Goal: Find specific page/section: Find specific page/section

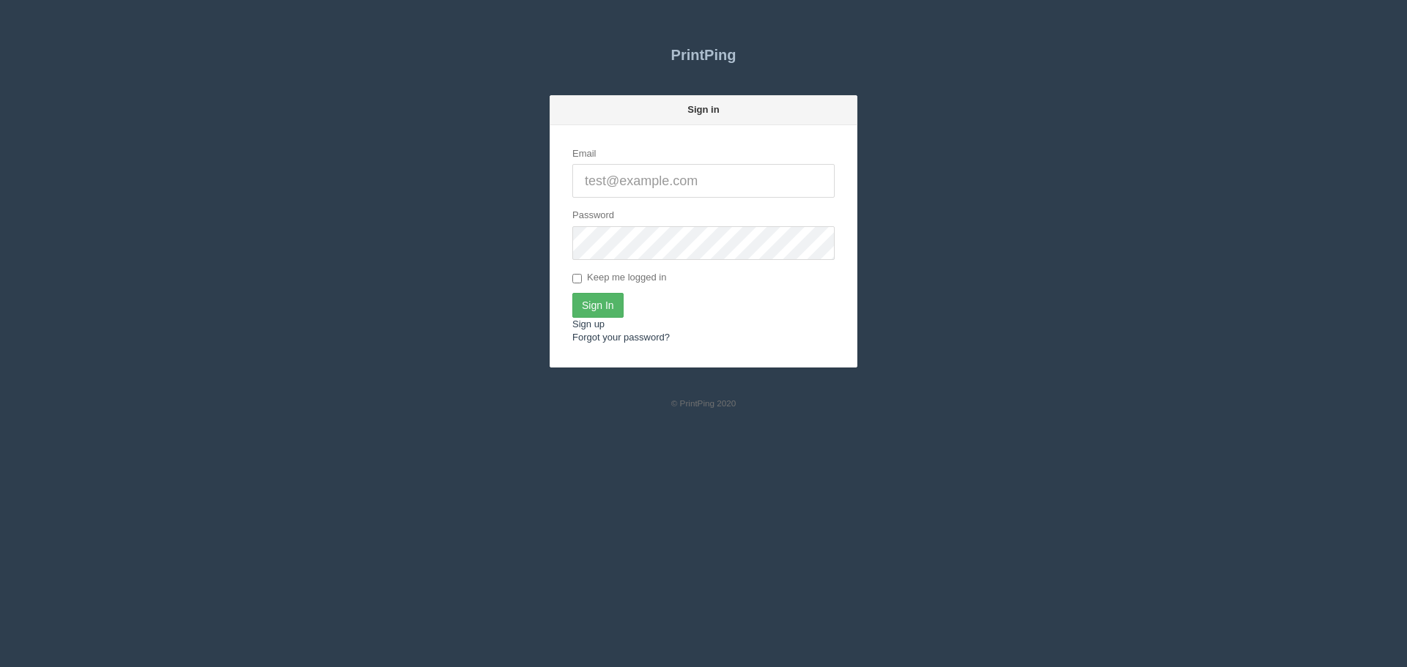
type input "[PERSON_NAME][EMAIL_ADDRESS][DOMAIN_NAME]"
click at [602, 316] on input "Sign In" at bounding box center [597, 305] width 51 height 25
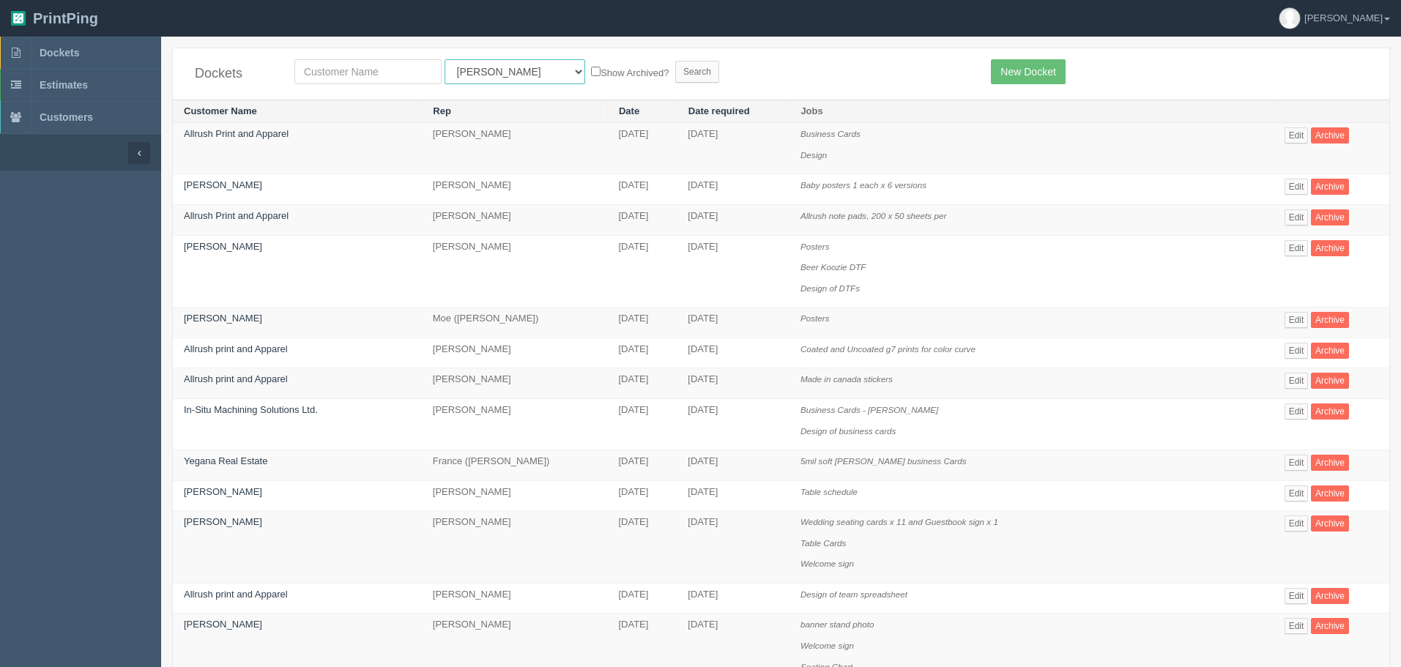
click at [500, 73] on select "All Users Ali Ali Test 1 Aly Amy Ankit Arif Brandon Dan France Greg Jim Mark Ma…" at bounding box center [515, 71] width 141 height 25
select select "11"
click at [445, 59] on select "All Users Ali Ali Test 1 Aly Amy Ankit Arif Brandon Dan France Greg Jim Mark Ma…" at bounding box center [515, 71] width 141 height 25
click at [412, 78] on input "text" at bounding box center [368, 71] width 147 height 25
type input "craft"
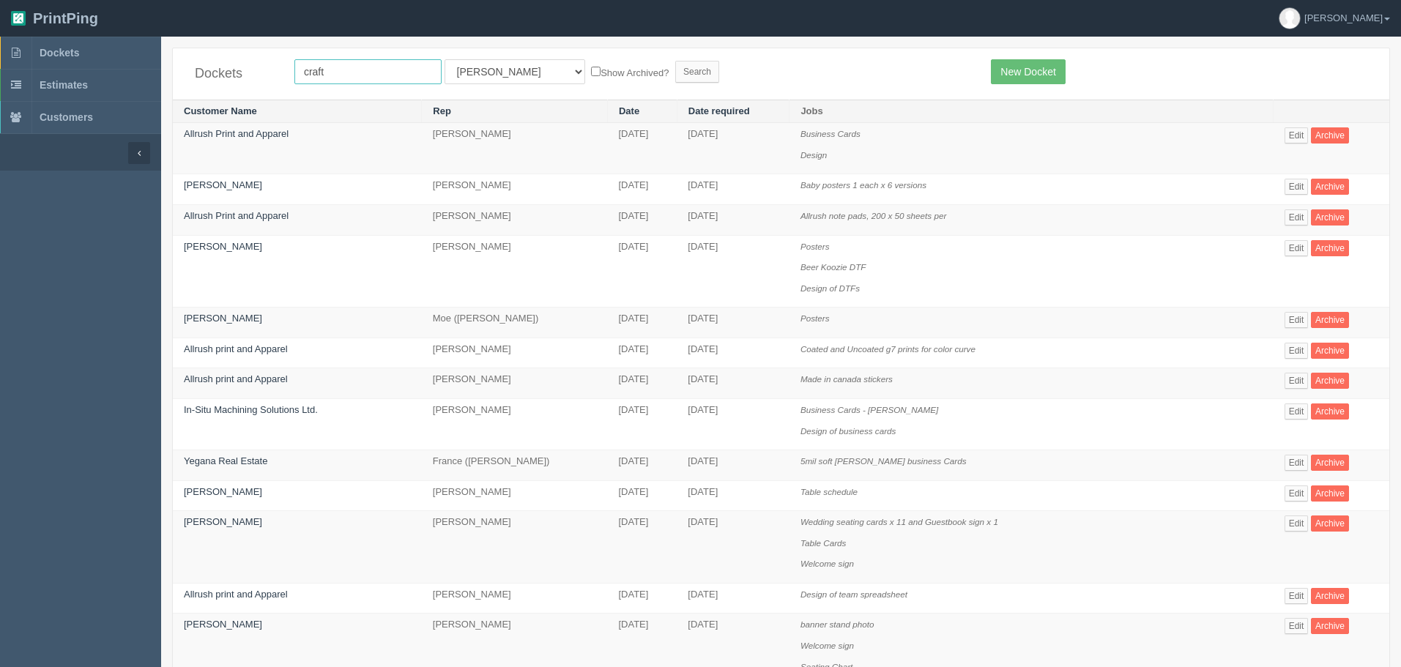
click at [675, 61] on input "Search" at bounding box center [697, 72] width 44 height 22
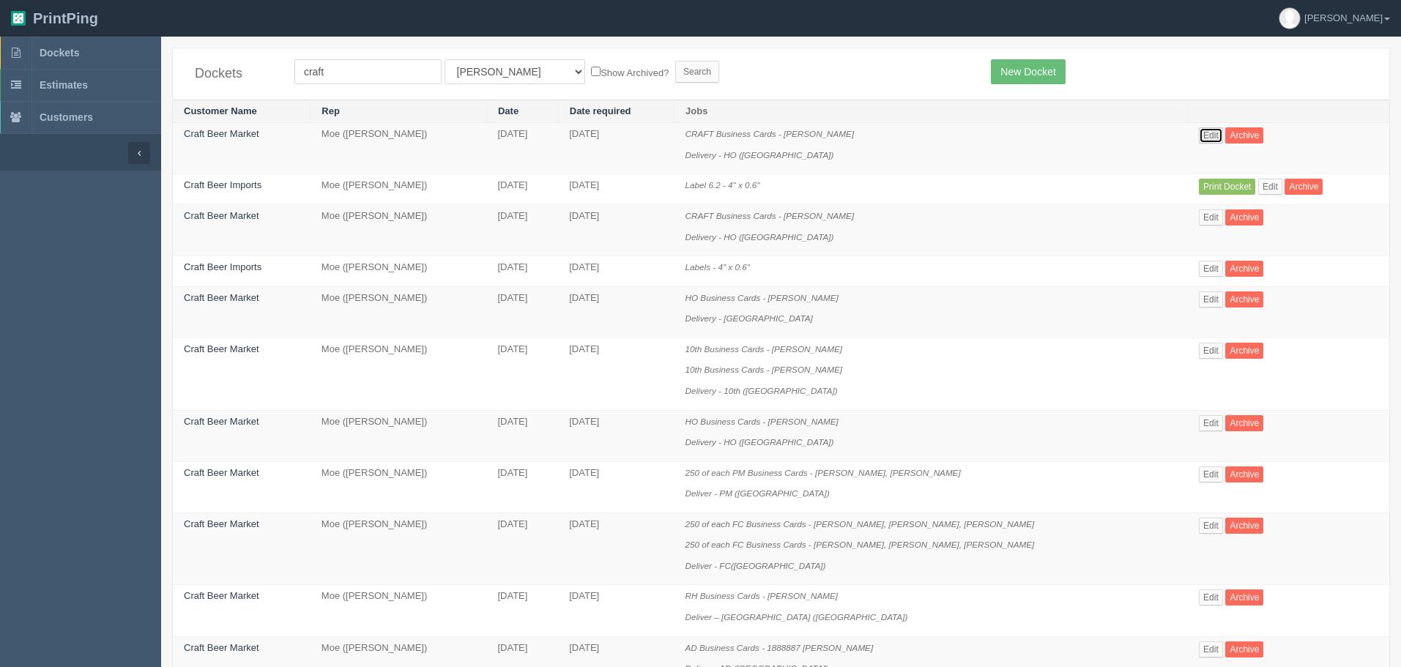
click at [1210, 136] on link "Edit" at bounding box center [1211, 135] width 24 height 16
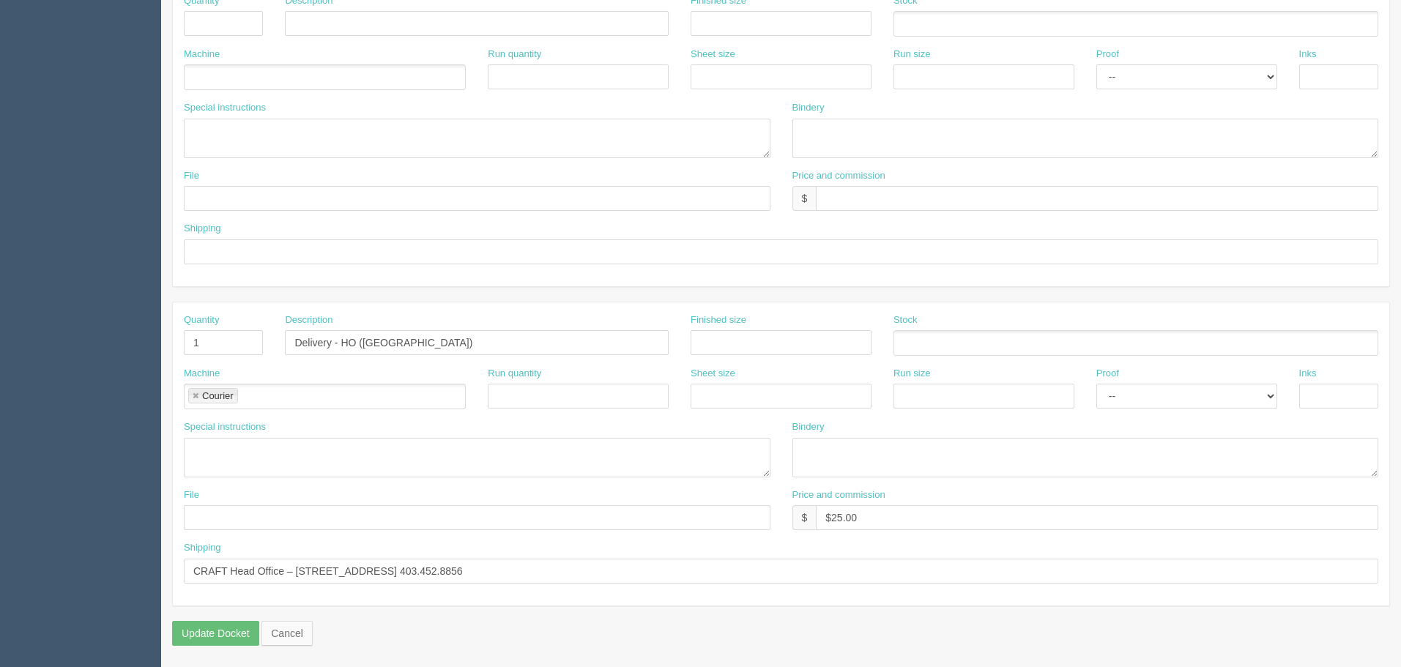
scroll to position [149, 0]
